Goal: Task Accomplishment & Management: Use online tool/utility

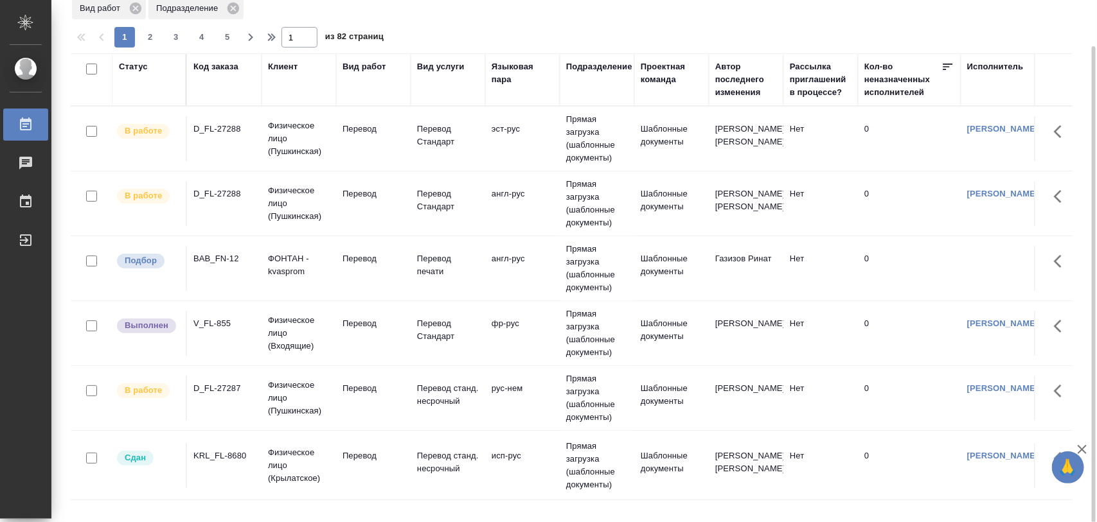
click at [213, 256] on div "BAB_FN-12" at bounding box center [224, 259] width 62 height 13
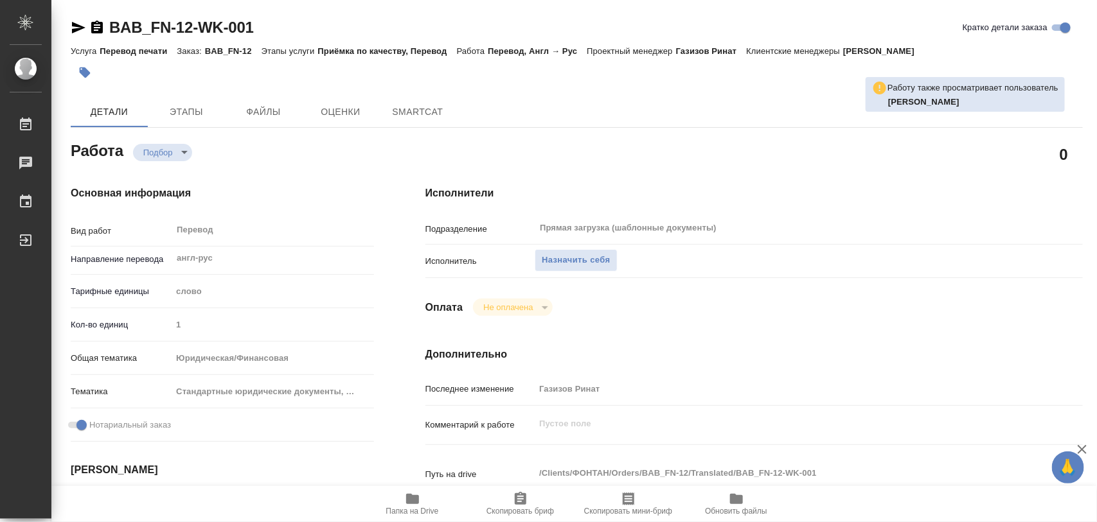
type textarea "x"
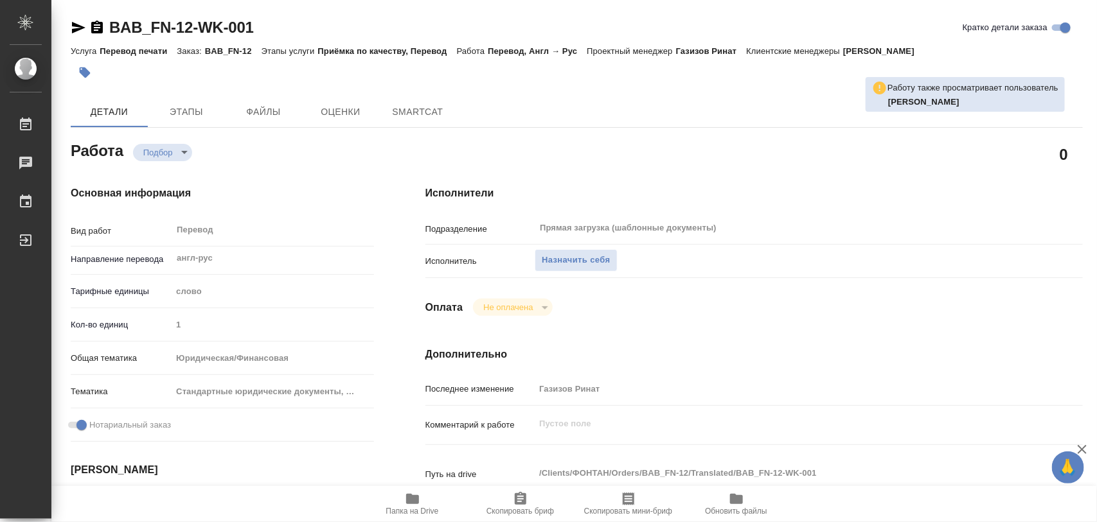
type textarea "x"
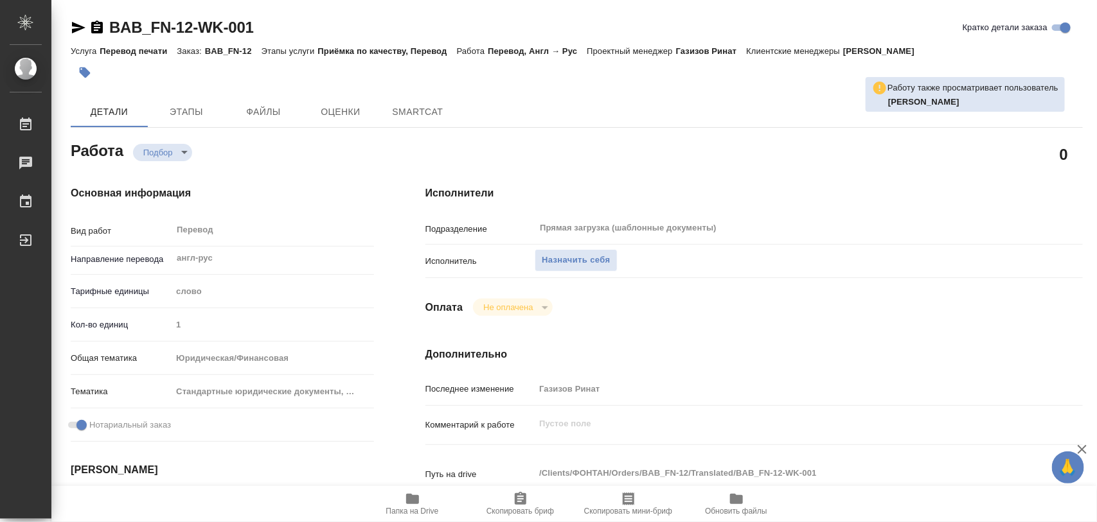
type textarea "x"
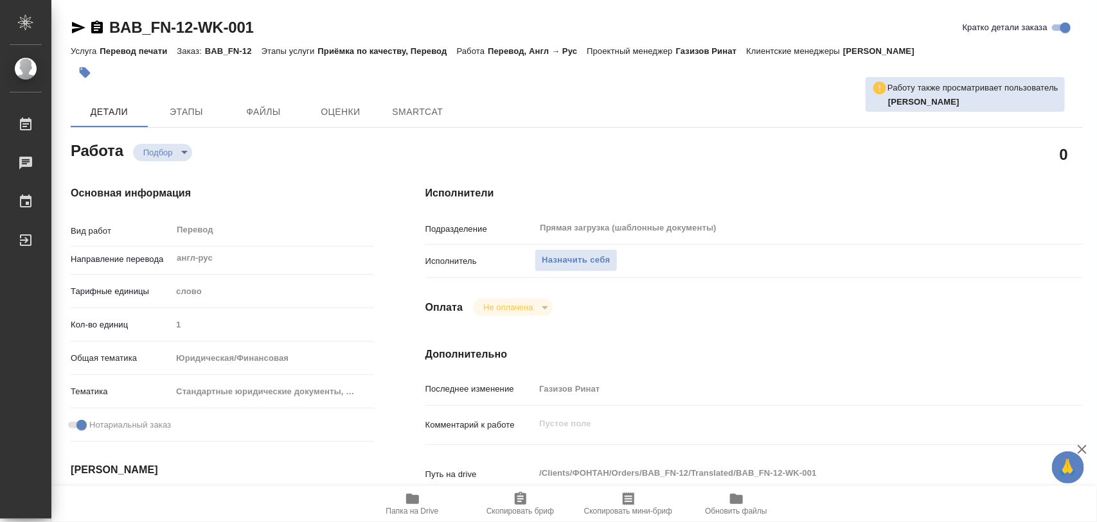
type textarea "x"
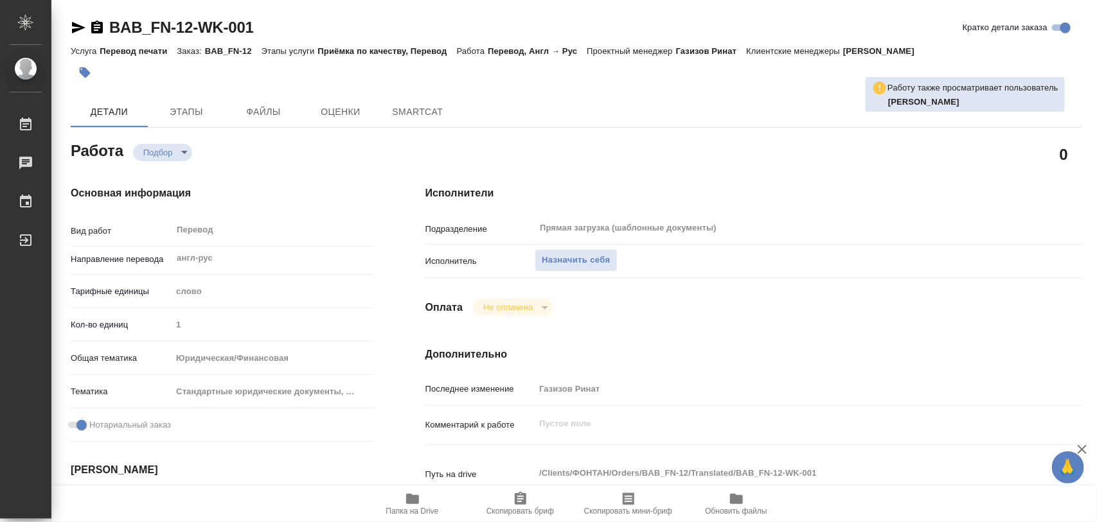
type textarea "x"
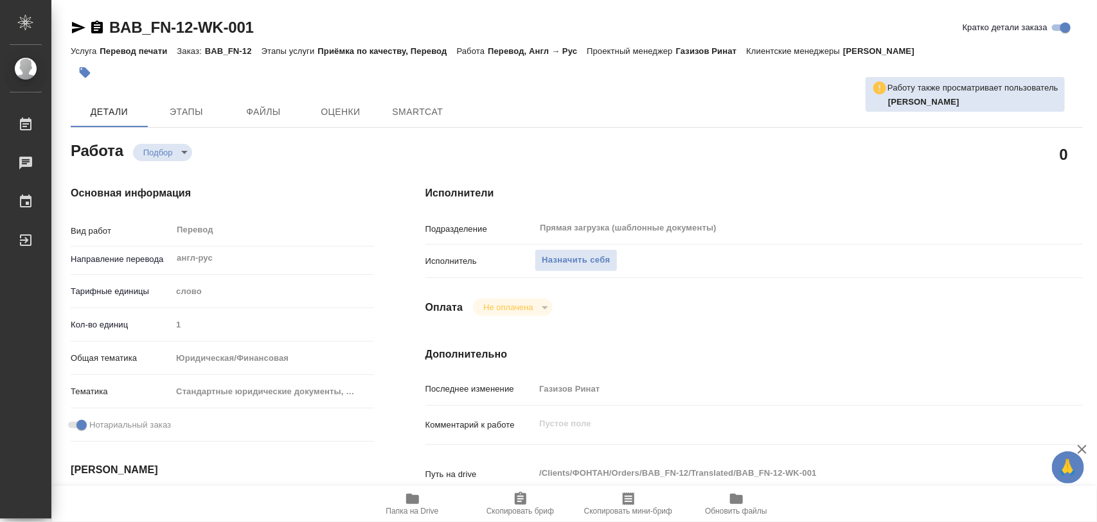
type textarea "x"
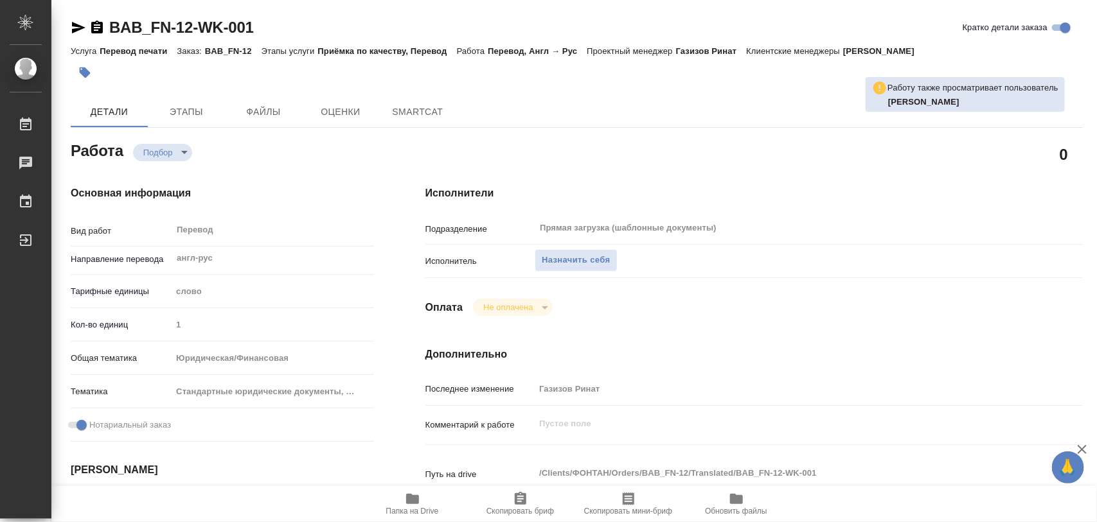
type textarea "x"
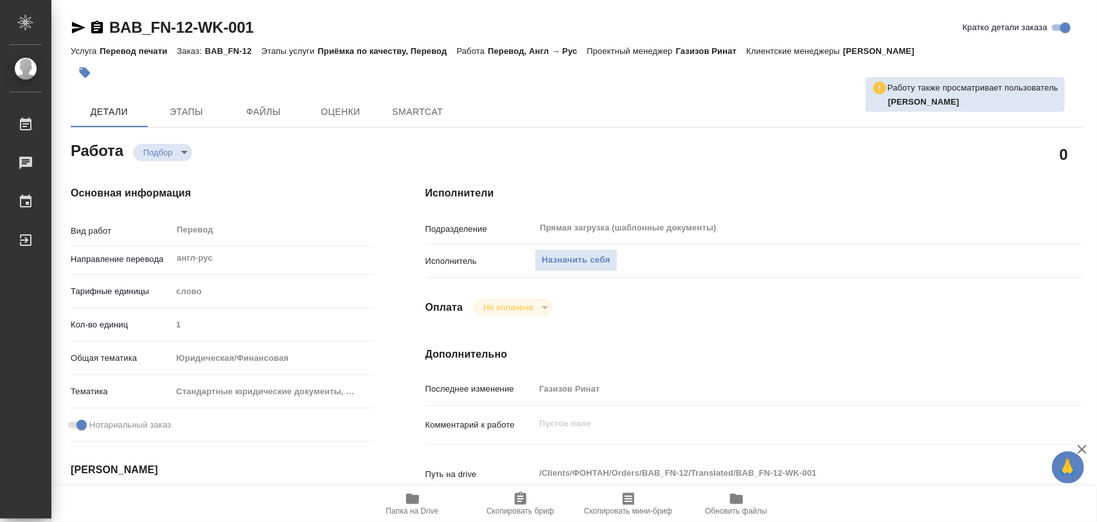
type textarea "x"
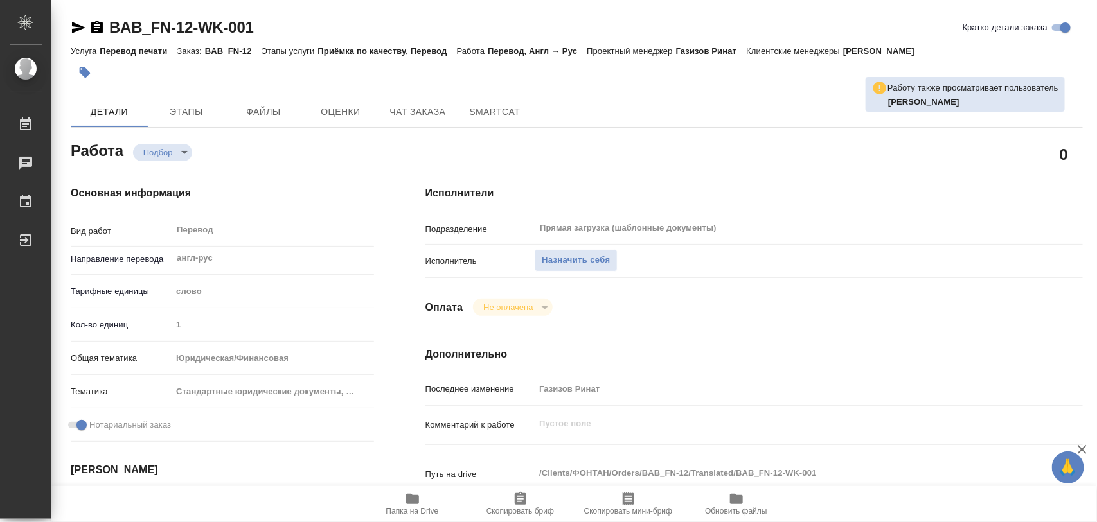
scroll to position [161, 0]
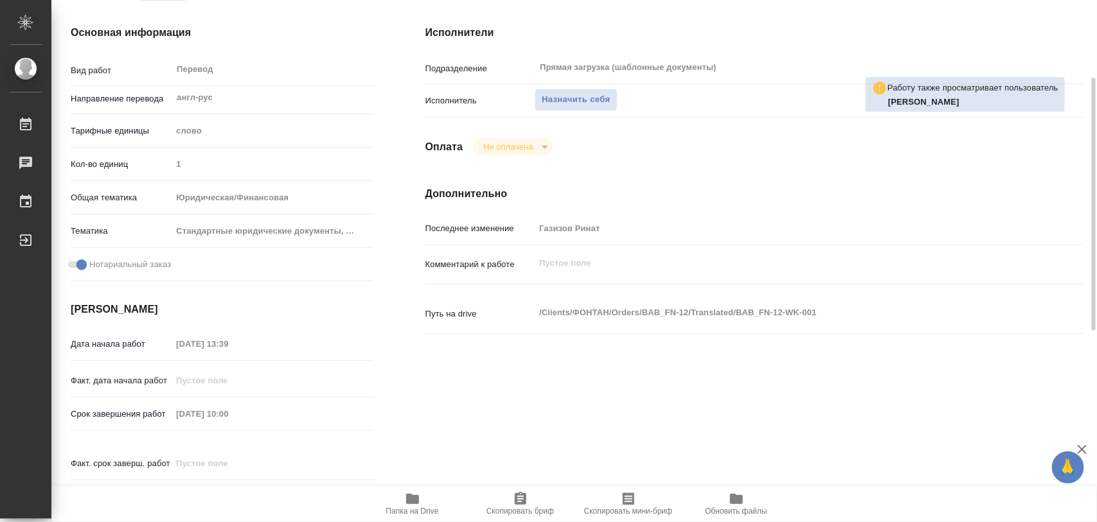
type textarea "x"
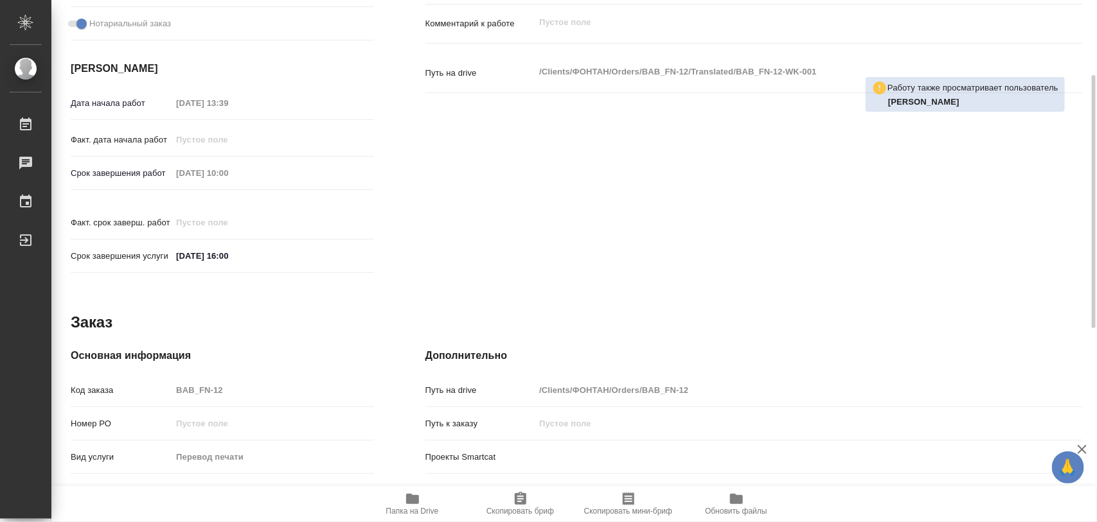
type textarea "x"
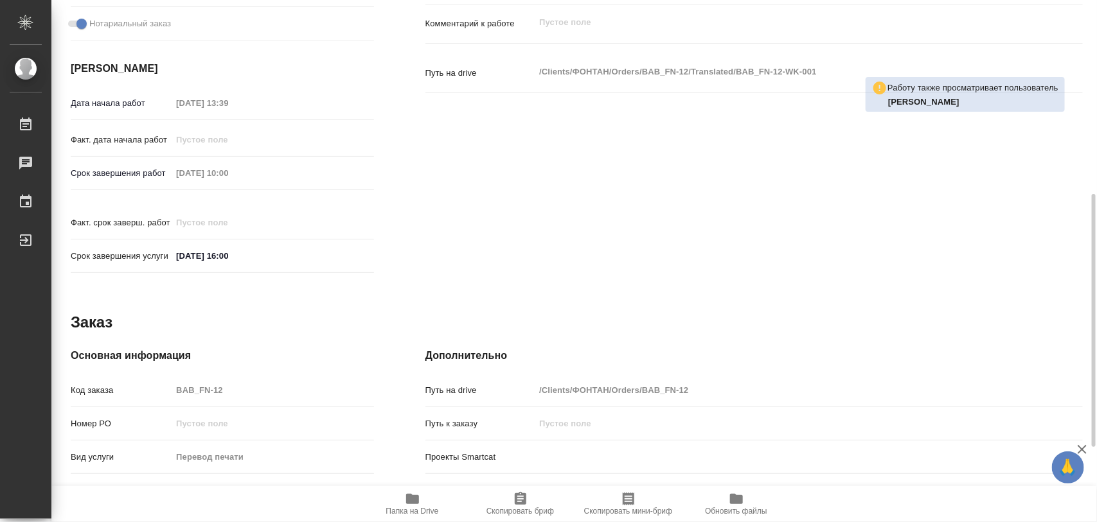
type textarea "x"
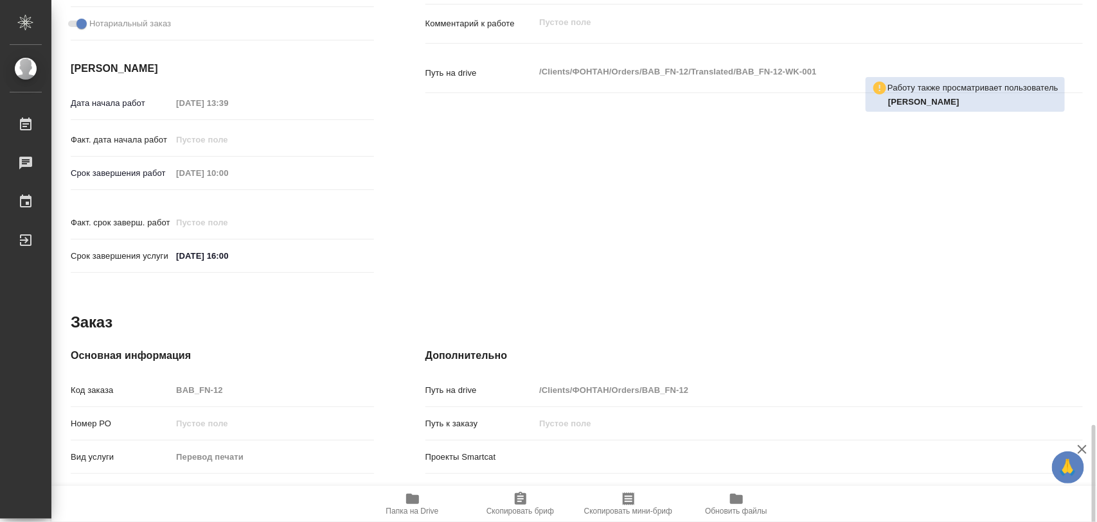
scroll to position [557, 0]
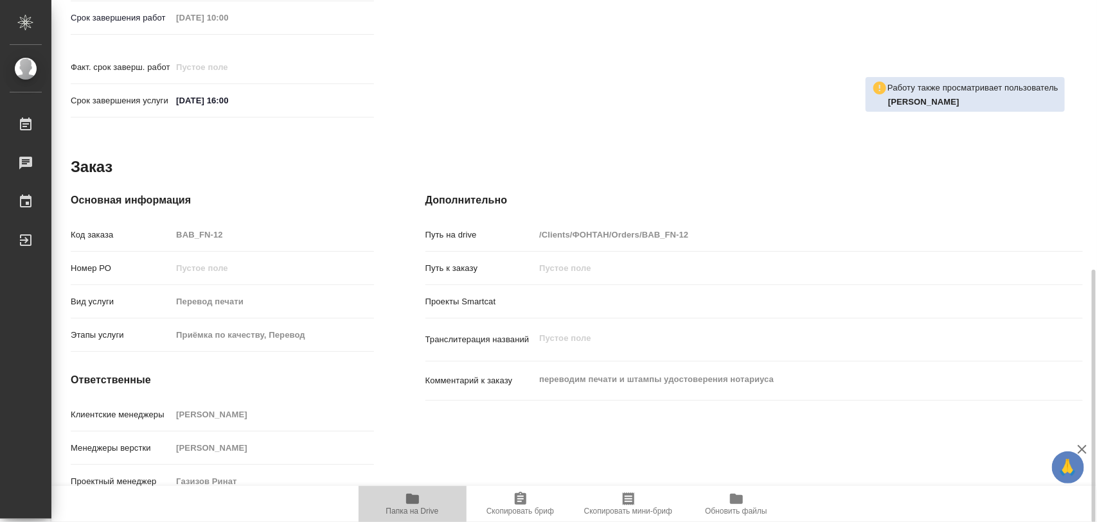
click at [411, 502] on icon "button" at bounding box center [412, 499] width 13 height 10
click at [413, 492] on icon "button" at bounding box center [412, 499] width 15 height 15
